Goal: Check status: Check status

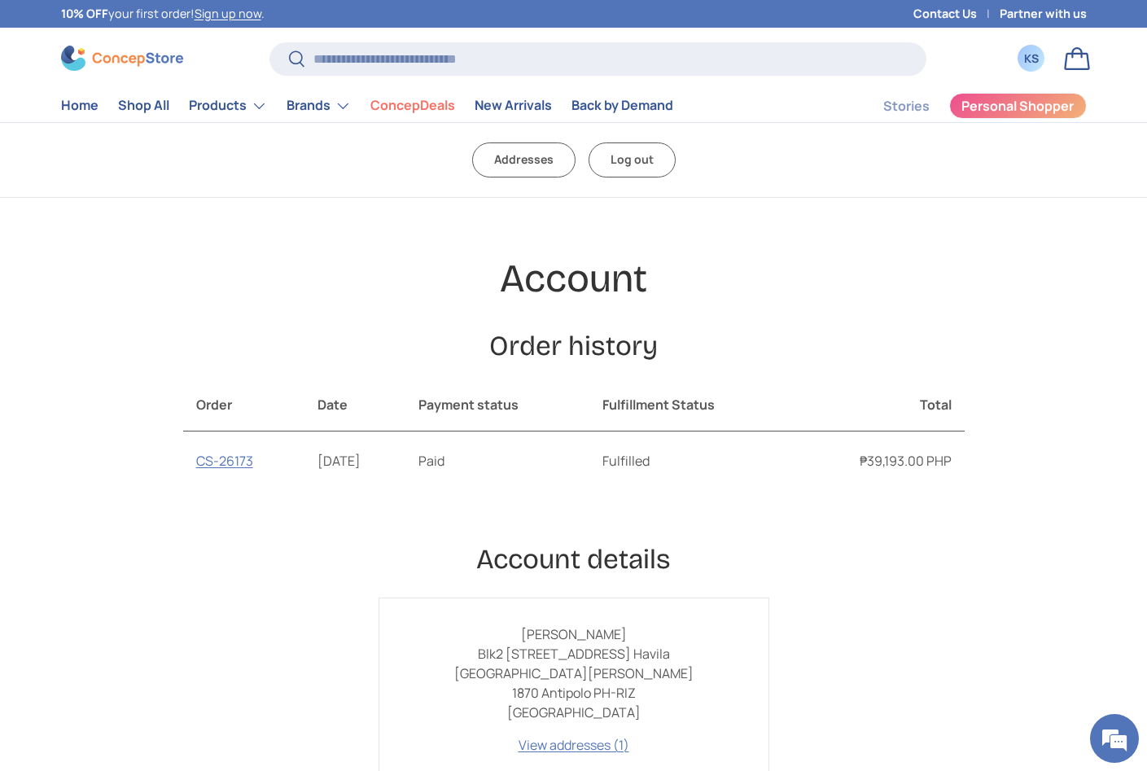
click at [1034, 61] on div "KS" at bounding box center [1031, 58] width 18 height 17
click at [218, 459] on link "CS-26173" at bounding box center [224, 461] width 57 height 18
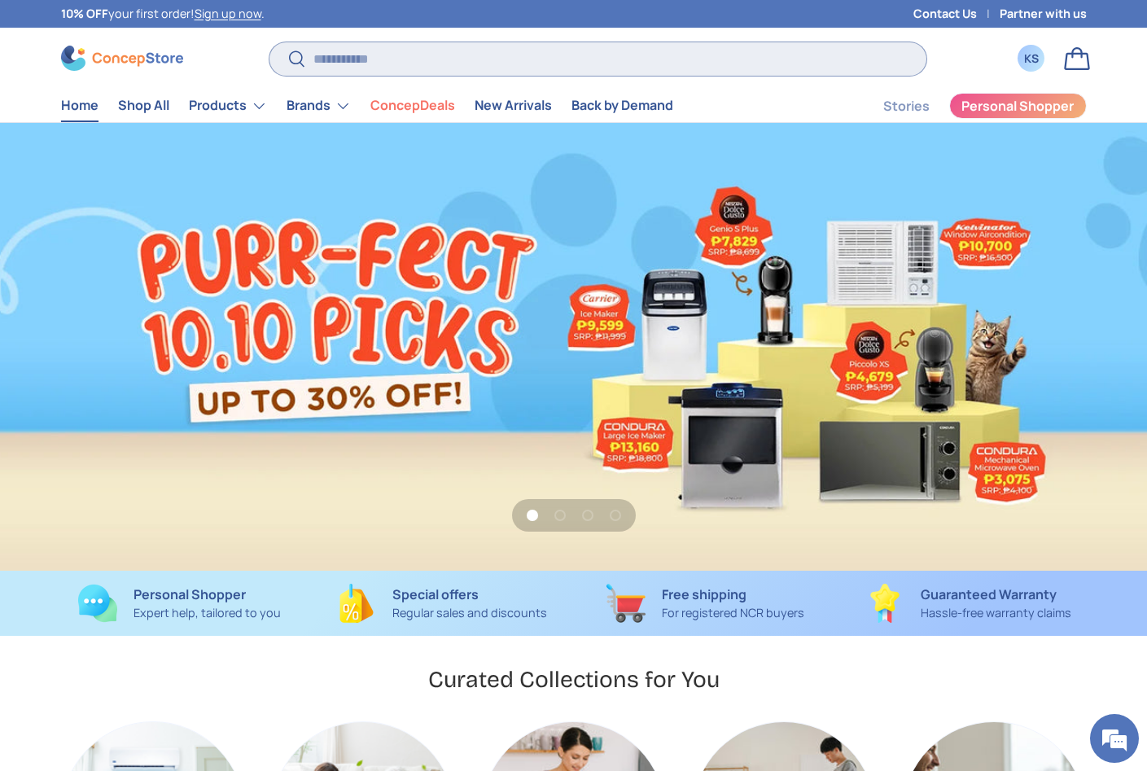
click at [339, 57] on input "Search" at bounding box center [597, 58] width 656 height 33
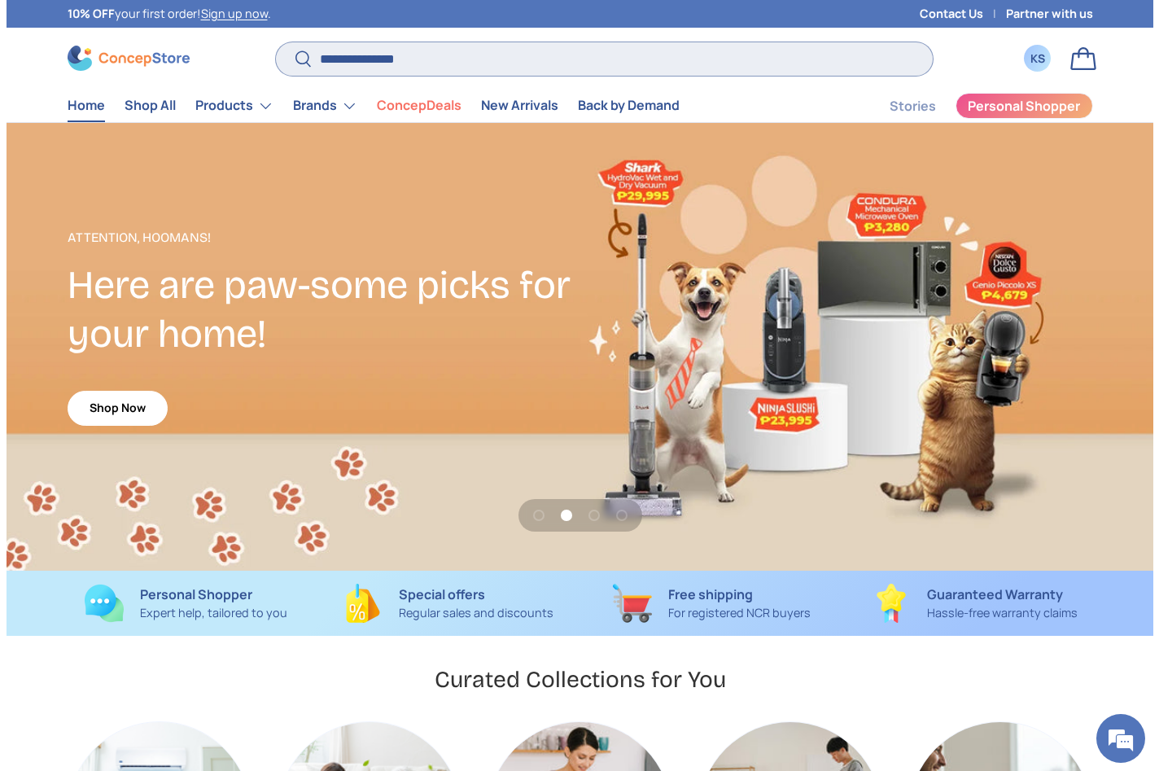
scroll to position [0, 1159]
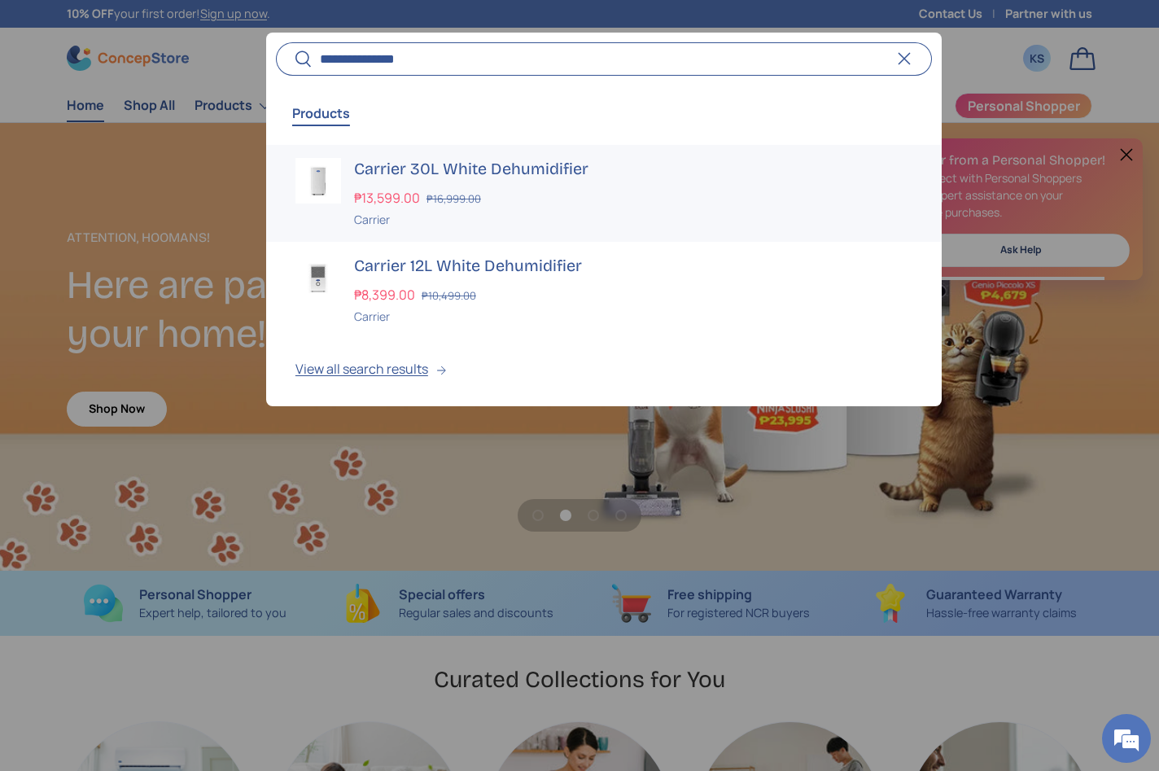
type input "**********"
click at [407, 190] on strong "₱13,599.00" at bounding box center [389, 198] width 70 height 18
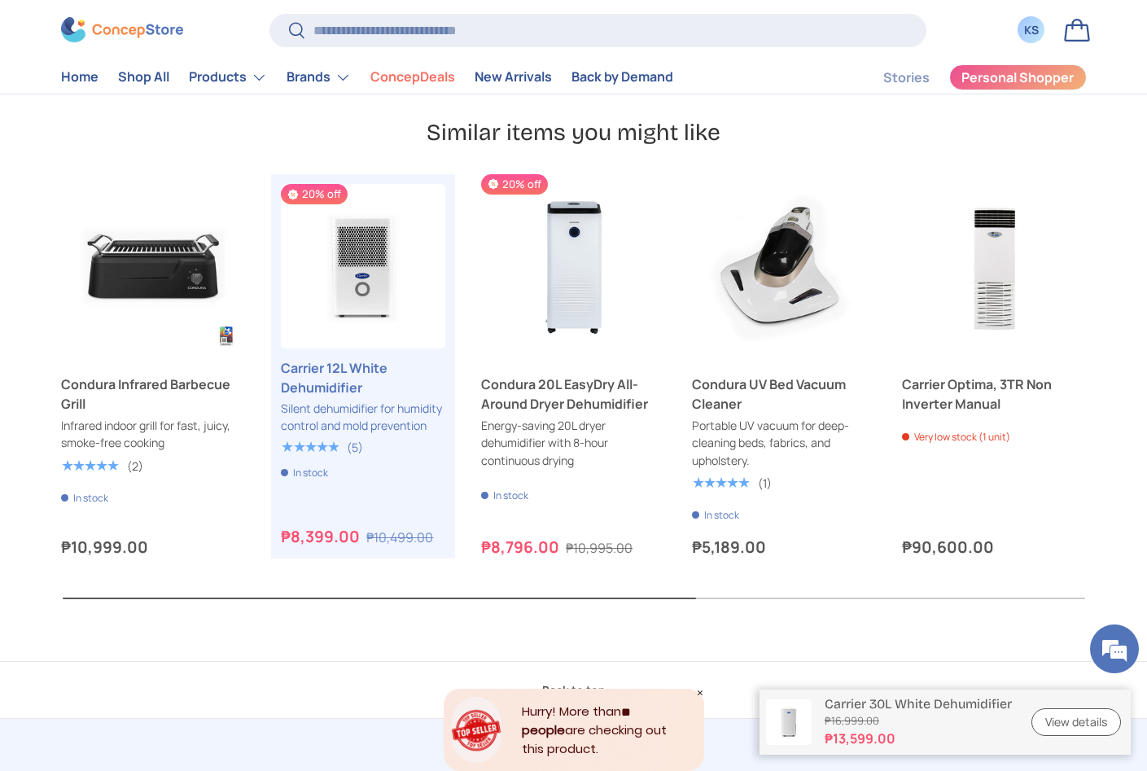
scroll to position [5512, 0]
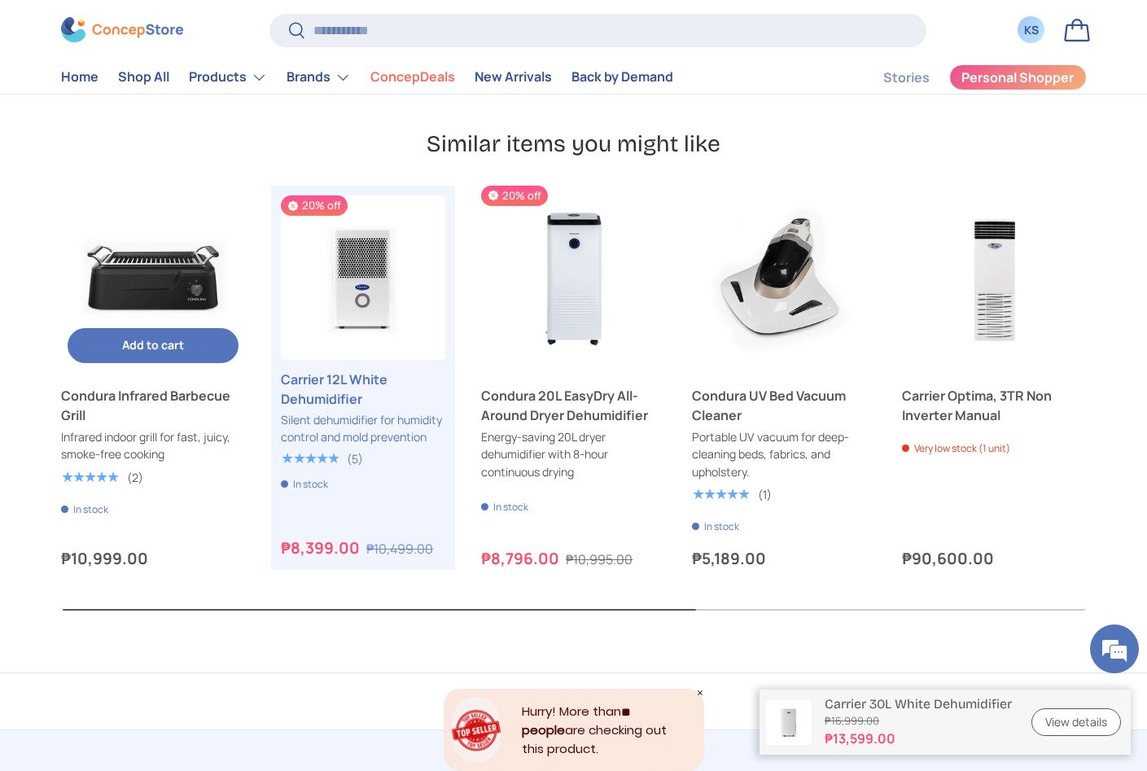
click at [181, 258] on link "Condura Infrared Barbecue Grill" at bounding box center [153, 278] width 184 height 184
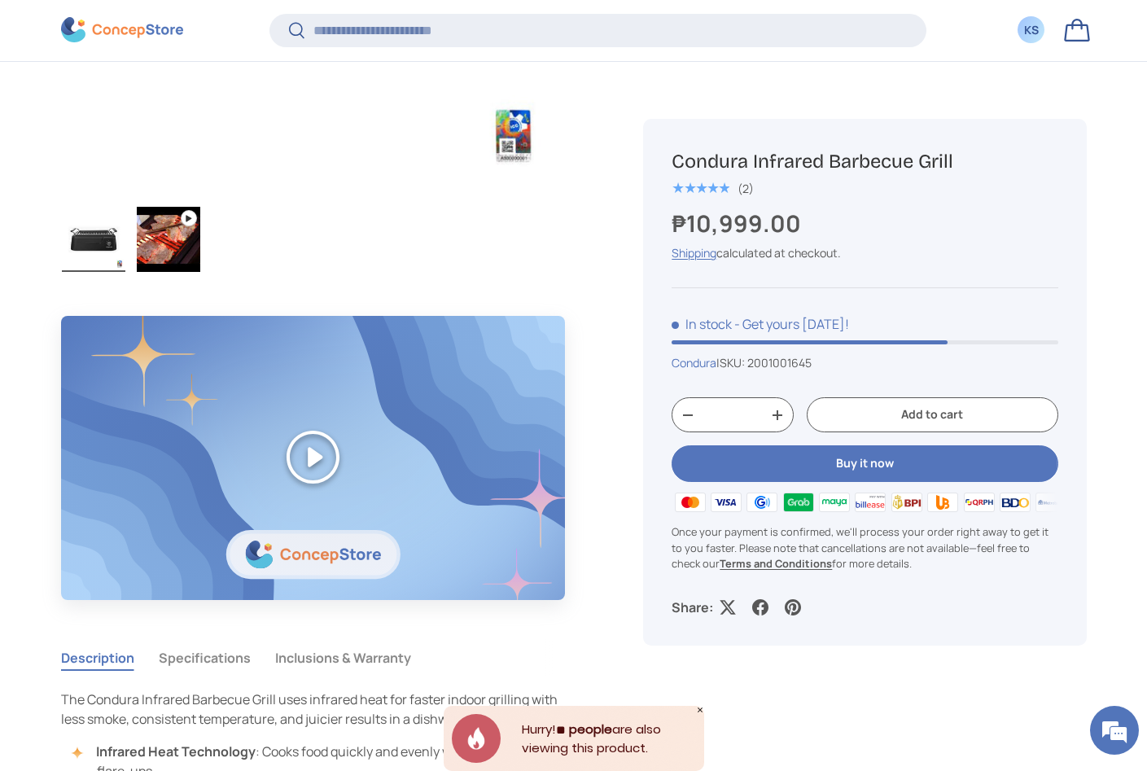
scroll to position [1139, 0]
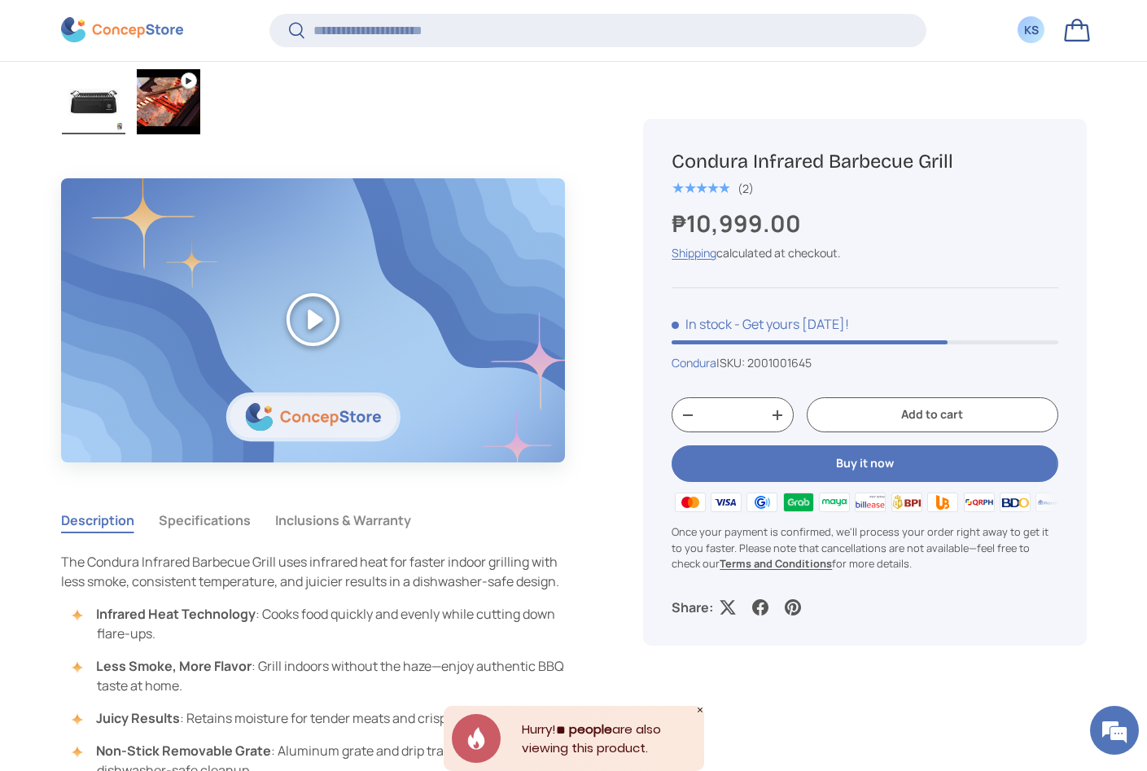
click at [156, 98] on img "Gallery Viewer" at bounding box center [168, 101] width 63 height 65
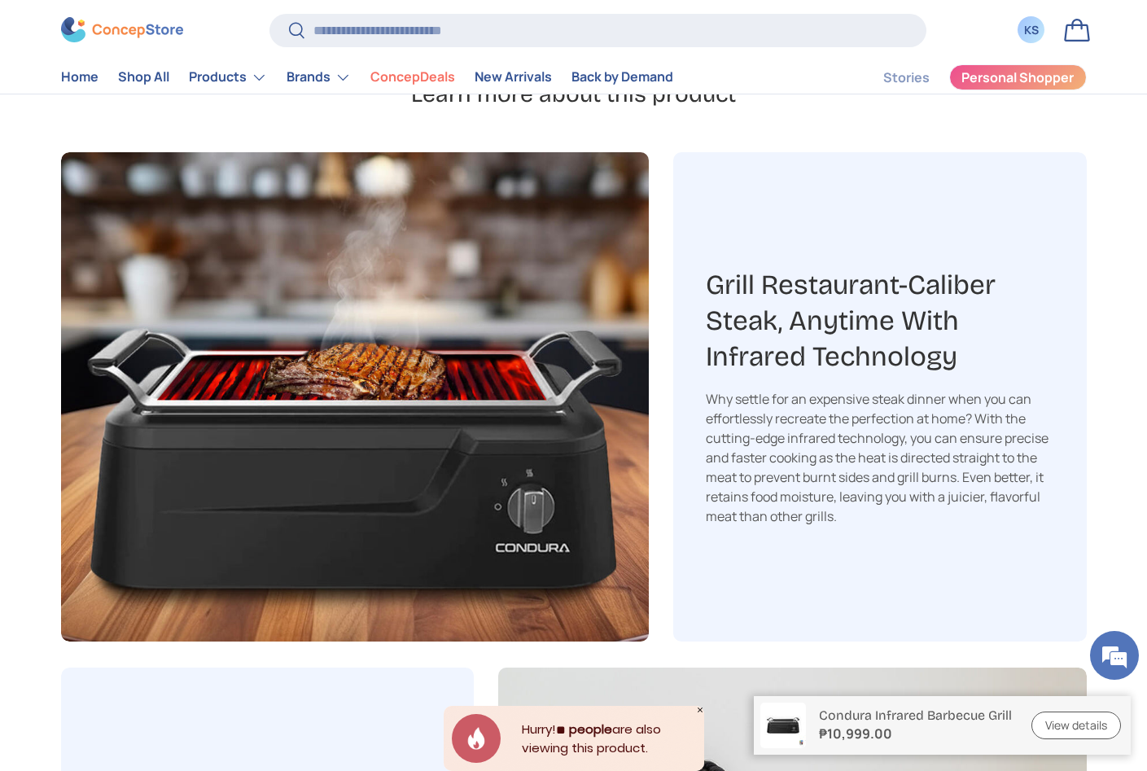
scroll to position [2104, 0]
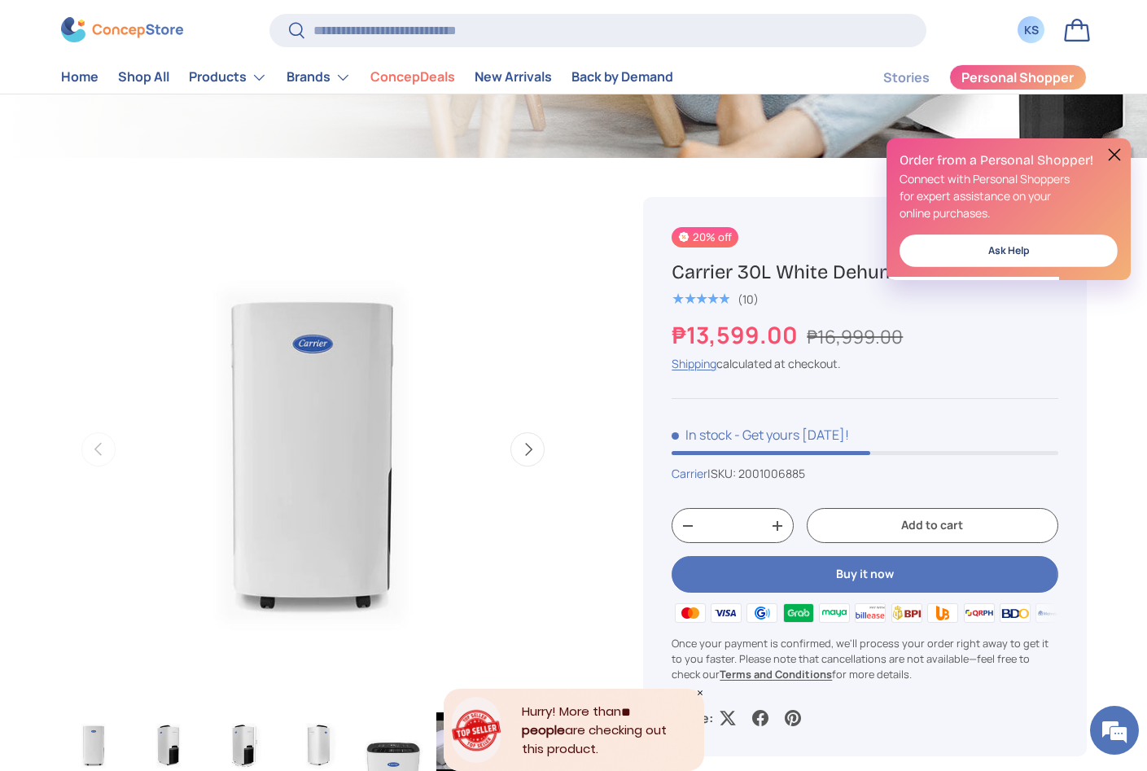
scroll to position [636, 0]
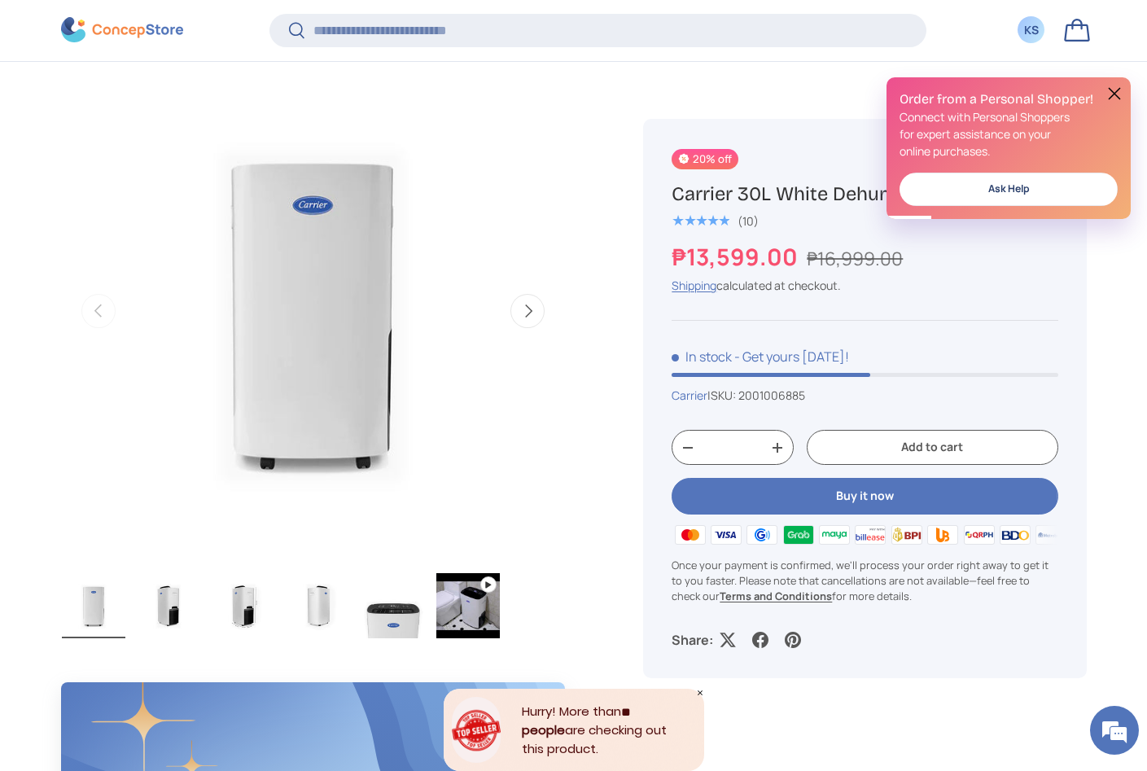
click at [874, 539] on img at bounding box center [870, 535] width 36 height 24
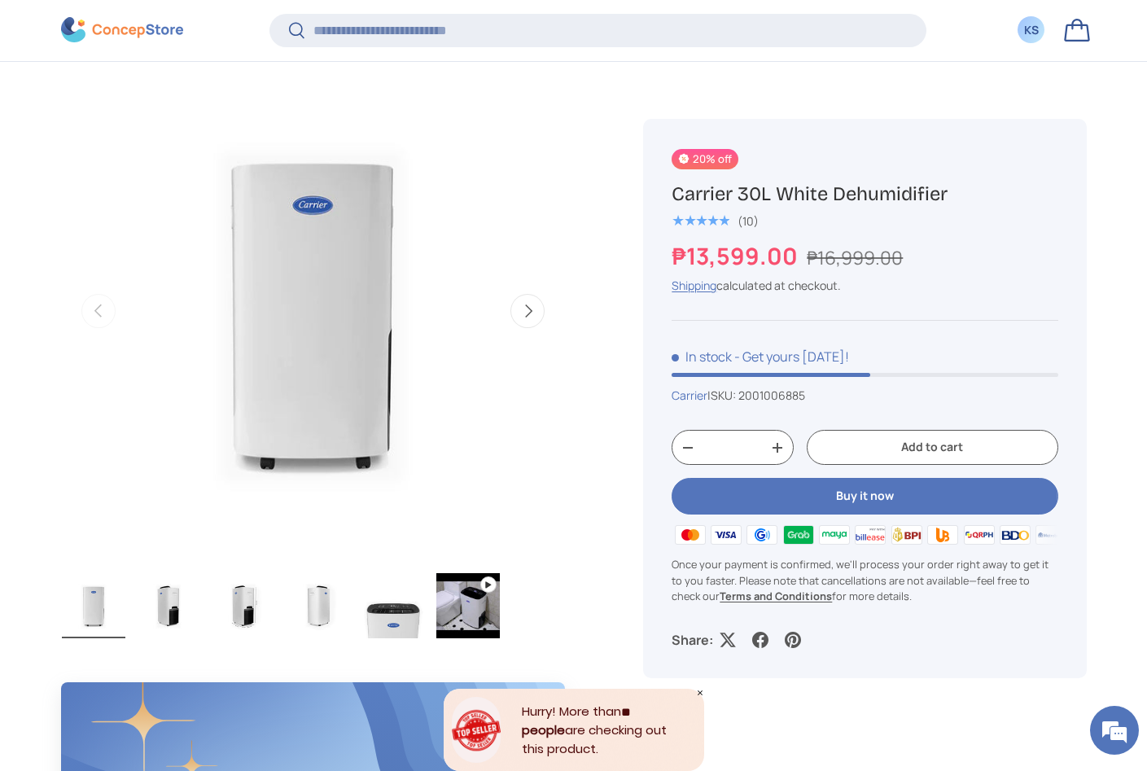
click at [1029, 28] on div "KS" at bounding box center [1031, 30] width 18 height 17
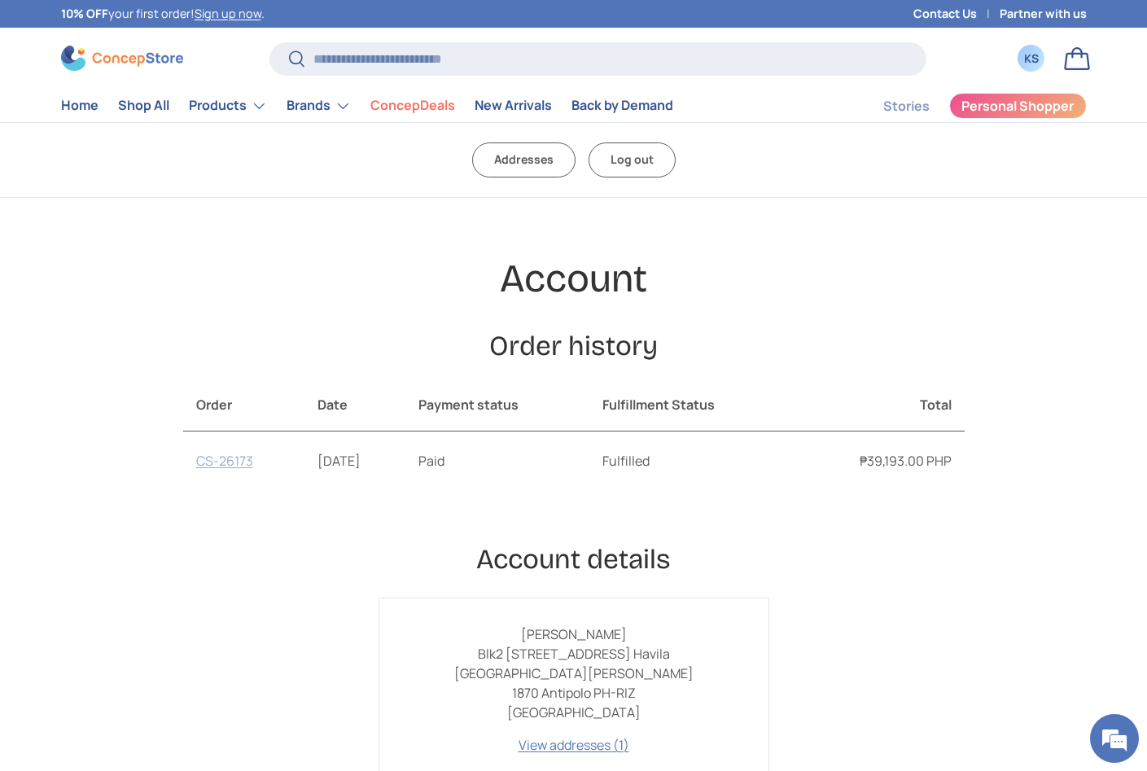
click at [208, 460] on link "CS-26173" at bounding box center [224, 461] width 57 height 18
